Goal: Task Accomplishment & Management: Use online tool/utility

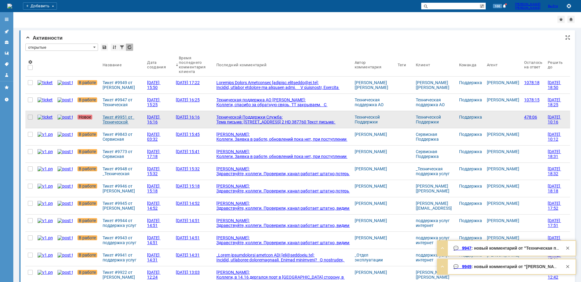
click at [124, 122] on div "Тикет #9951 от Технической Поддержки Служба (статус: Новое)" at bounding box center [123, 120] width 40 height 10
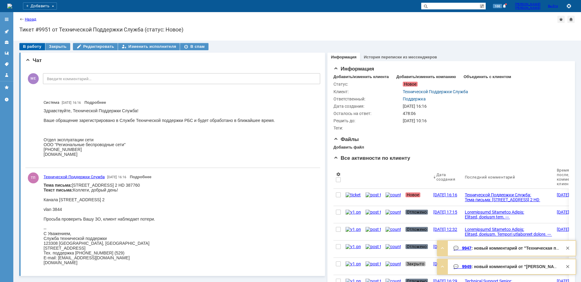
click at [26, 49] on div "В работу" at bounding box center [32, 46] width 26 height 7
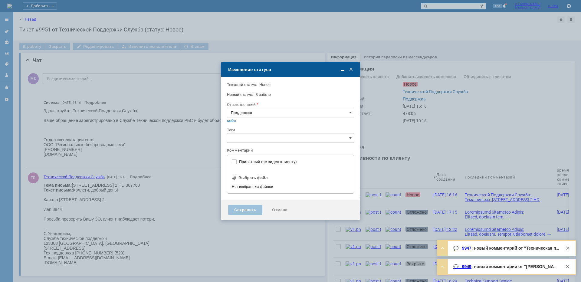
type input "[не указано]"
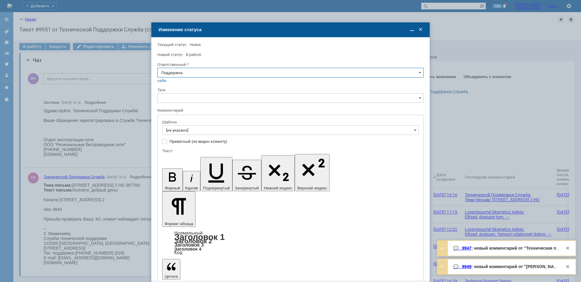
click at [176, 74] on input "Поддержка" at bounding box center [290, 73] width 266 height 10
click at [184, 131] on span "[PERSON_NAME]" at bounding box center [290, 133] width 258 height 5
type input "[PERSON_NAME]"
click at [186, 131] on input "[не указано]" at bounding box center [290, 130] width 256 height 10
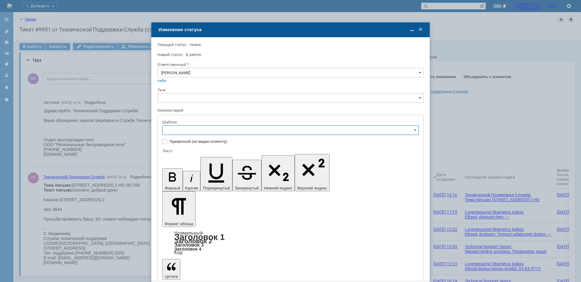
type input "[PERSON_NAME]"
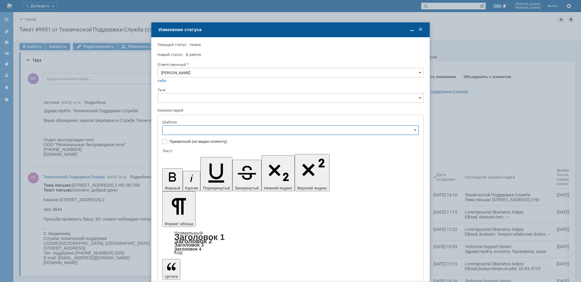
scroll to position [118, 0]
click at [209, 145] on span "[операторы] штатно потерь нет" at bounding box center [290, 143] width 249 height 5
type input "[операторы] штатно потерь нет"
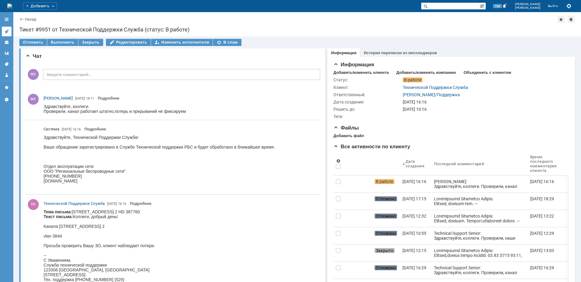
scroll to position [0, 0]
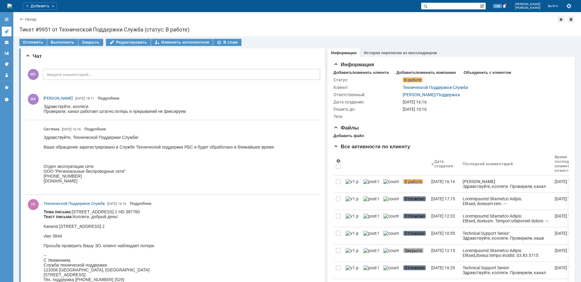
click at [7, 30] on icon at bounding box center [6, 31] width 5 height 5
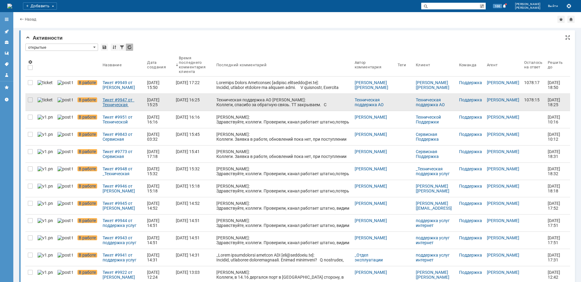
click at [103, 100] on div "Тикет #9947 от Техническая поддержка АО [PERSON_NAME] (статус: В работе)" at bounding box center [123, 102] width 40 height 10
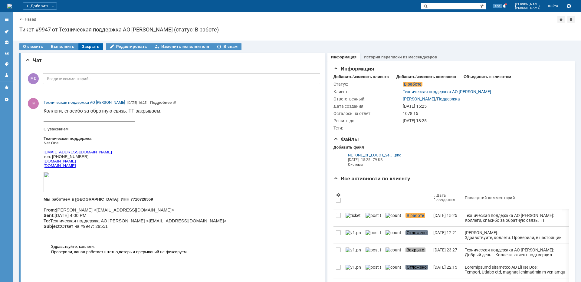
click at [78, 44] on div "Закрыть" at bounding box center [90, 46] width 25 height 7
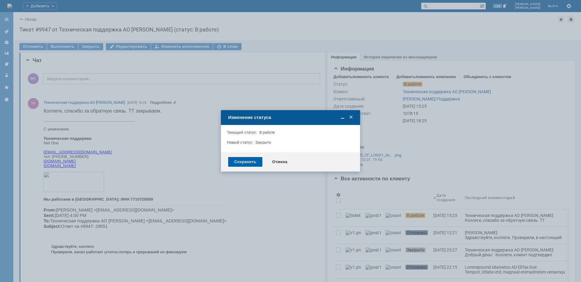
click at [245, 161] on div "Сохранить" at bounding box center [245, 162] width 34 height 10
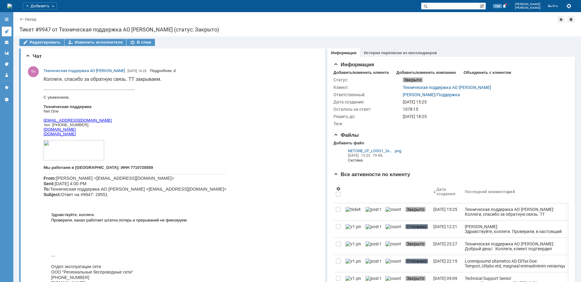
click at [9, 33] on link at bounding box center [7, 32] width 10 height 10
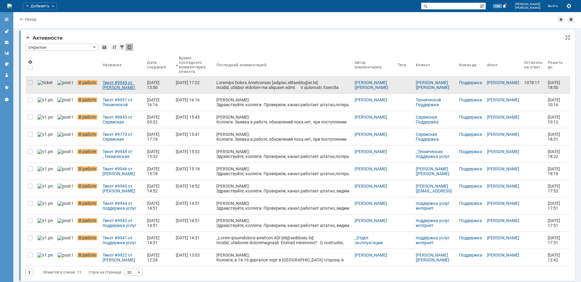
click at [126, 83] on div "Тикет #9949 от [PERSON_NAME] [[PERSON_NAME][EMAIL_ADDRESS][DOMAIN_NAME]] (стату…" at bounding box center [123, 85] width 40 height 10
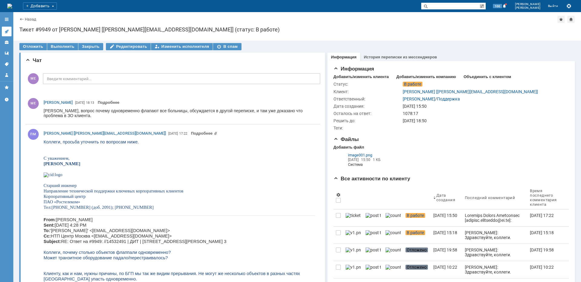
click at [6, 32] on icon at bounding box center [7, 32] width 4 height 4
